Goal: Answer question/provide support

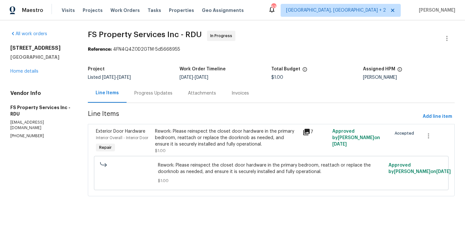
click at [186, 128] on div "Rework: Please reinspect the closet door hardware in the primary bedroom, reatt…" at bounding box center [227, 137] width 144 height 19
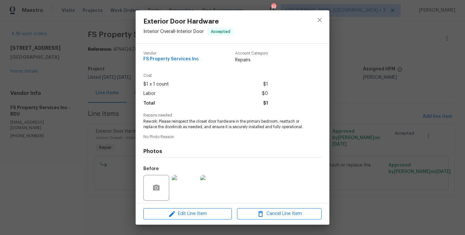
scroll to position [46, 0]
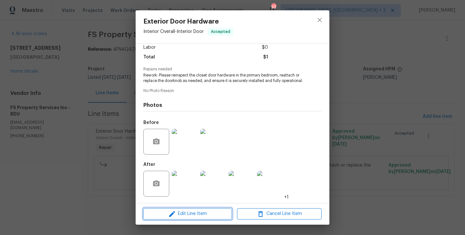
click at [174, 219] on button "Edit Line Item" at bounding box center [187, 213] width 88 height 11
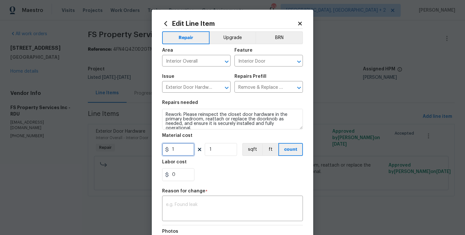
click at [177, 149] on input "1" at bounding box center [178, 149] width 32 height 13
type input "150"
click at [212, 207] on textarea at bounding box center [232, 209] width 133 height 14
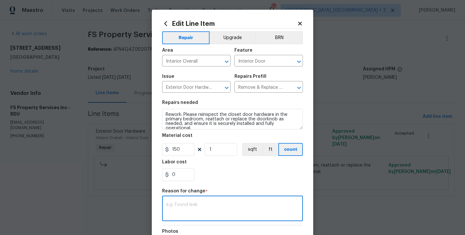
paste textarea "(BA) Updated cost per BR team approval."
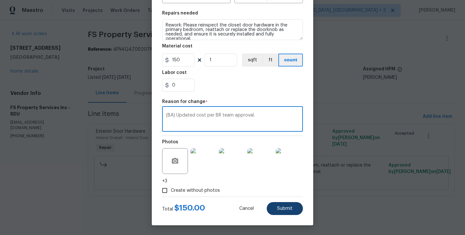
type textarea "(BA) Updated cost per BR team approval."
click at [289, 208] on span "Submit" at bounding box center [284, 208] width 15 height 5
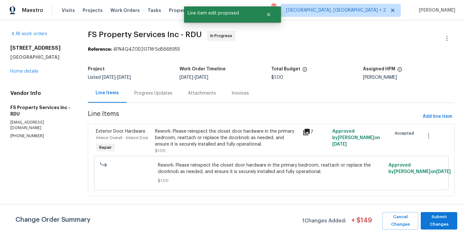
scroll to position [0, 0]
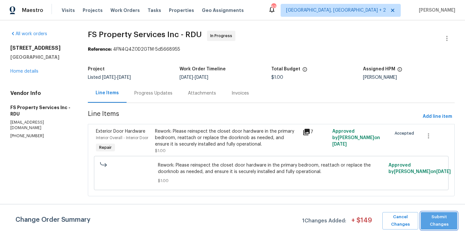
click at [439, 217] on span "Submit Changes" at bounding box center [439, 220] width 30 height 15
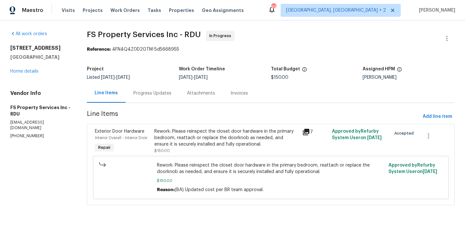
click at [160, 94] on div "Progress Updates" at bounding box center [152, 93] width 38 height 6
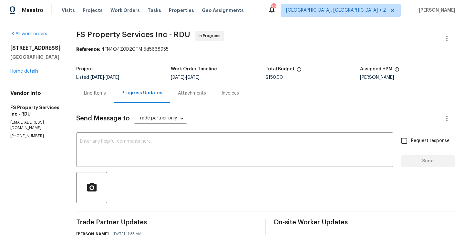
click at [101, 90] on div "Line Items" at bounding box center [95, 93] width 22 height 6
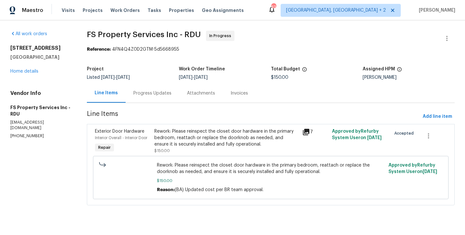
click at [157, 95] on div "Progress Updates" at bounding box center [152, 93] width 38 height 6
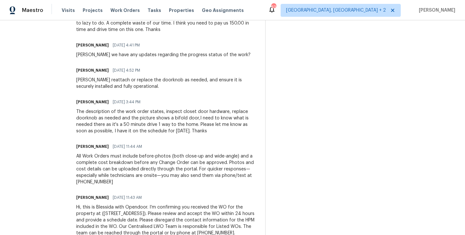
scroll to position [121, 0]
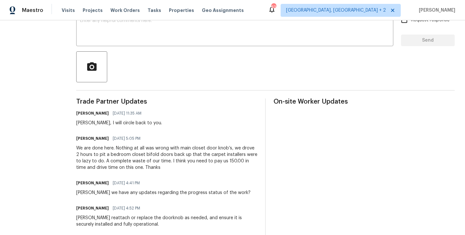
click at [90, 124] on div "Kevin, I will circle back to you." at bounding box center [119, 123] width 86 height 6
copy div "Kevin"
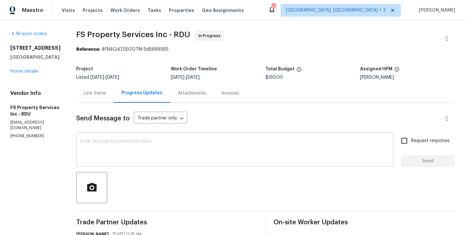
click at [106, 162] on div "x ​" at bounding box center [234, 150] width 317 height 33
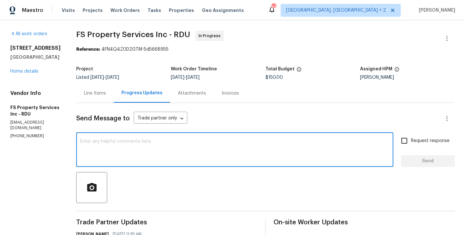
paste textarea "Kevin"
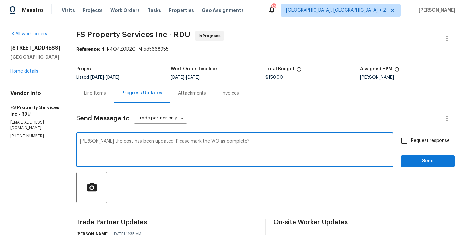
type textarea "Kevin the cost has been updated. Please mark the WO as complete?"
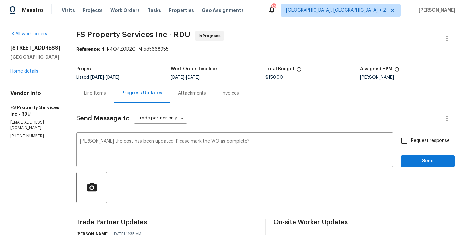
click at [412, 135] on label "Request response" at bounding box center [423, 141] width 52 height 14
click at [411, 135] on input "Request response" at bounding box center [404, 141] width 14 height 14
checkbox input "true"
click at [413, 156] on button "Send" at bounding box center [428, 161] width 54 height 12
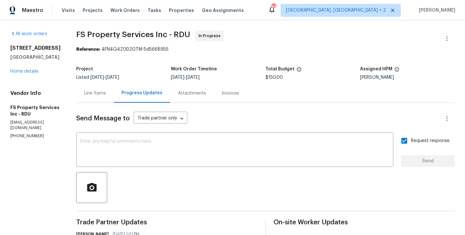
click at [28, 133] on p "(919) 369-6413" at bounding box center [35, 135] width 50 height 5
copy p "(919) 369-6413"
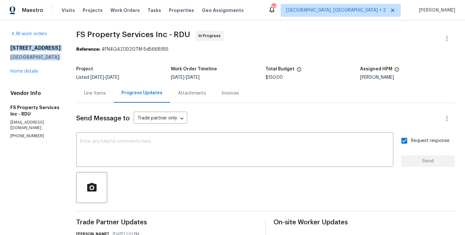
drag, startPoint x: 56, startPoint y: 62, endPoint x: 8, endPoint y: 44, distance: 51.3
copy div "125 River Hills Dr Clayton, NC 27527"
